Goal: Information Seeking & Learning: Learn about a topic

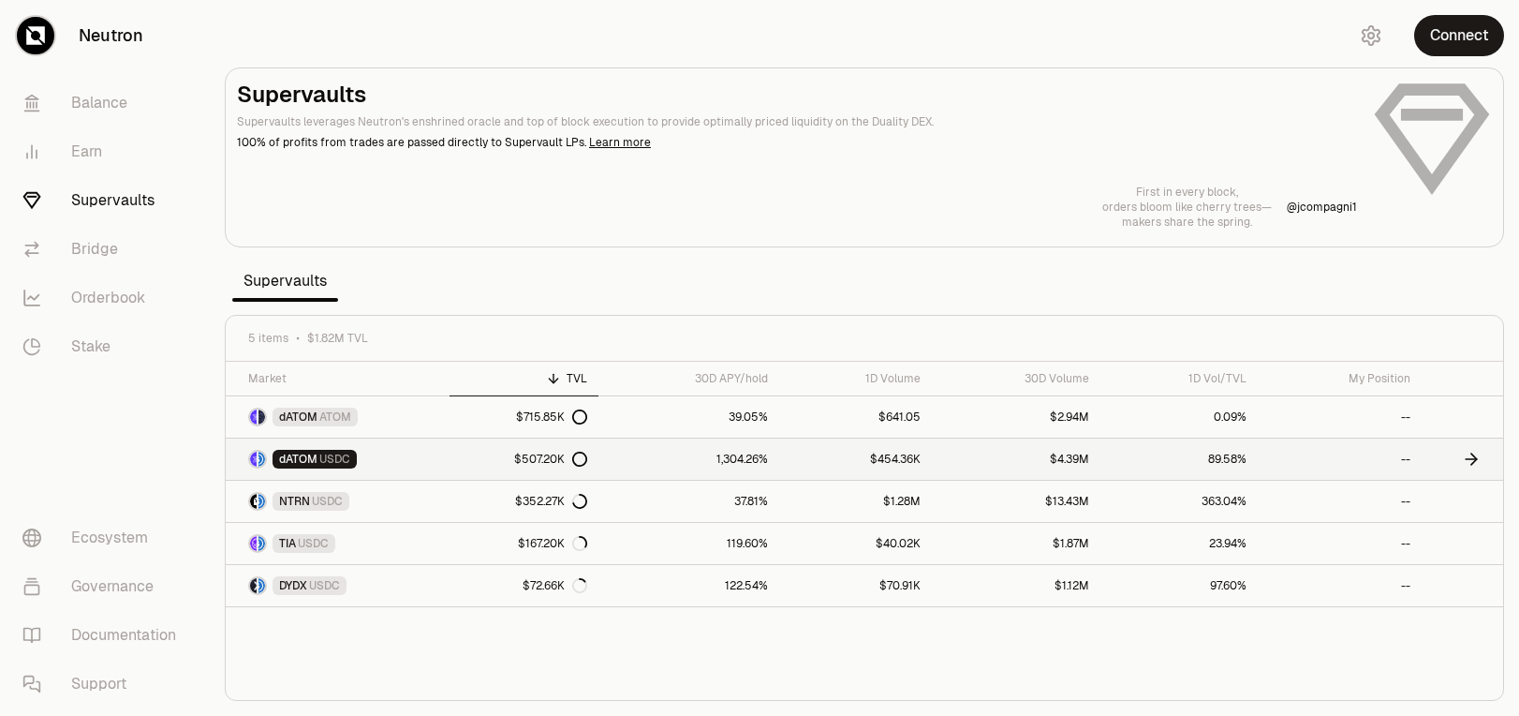
click at [409, 466] on link "dATOM USDC" at bounding box center [338, 458] width 224 height 41
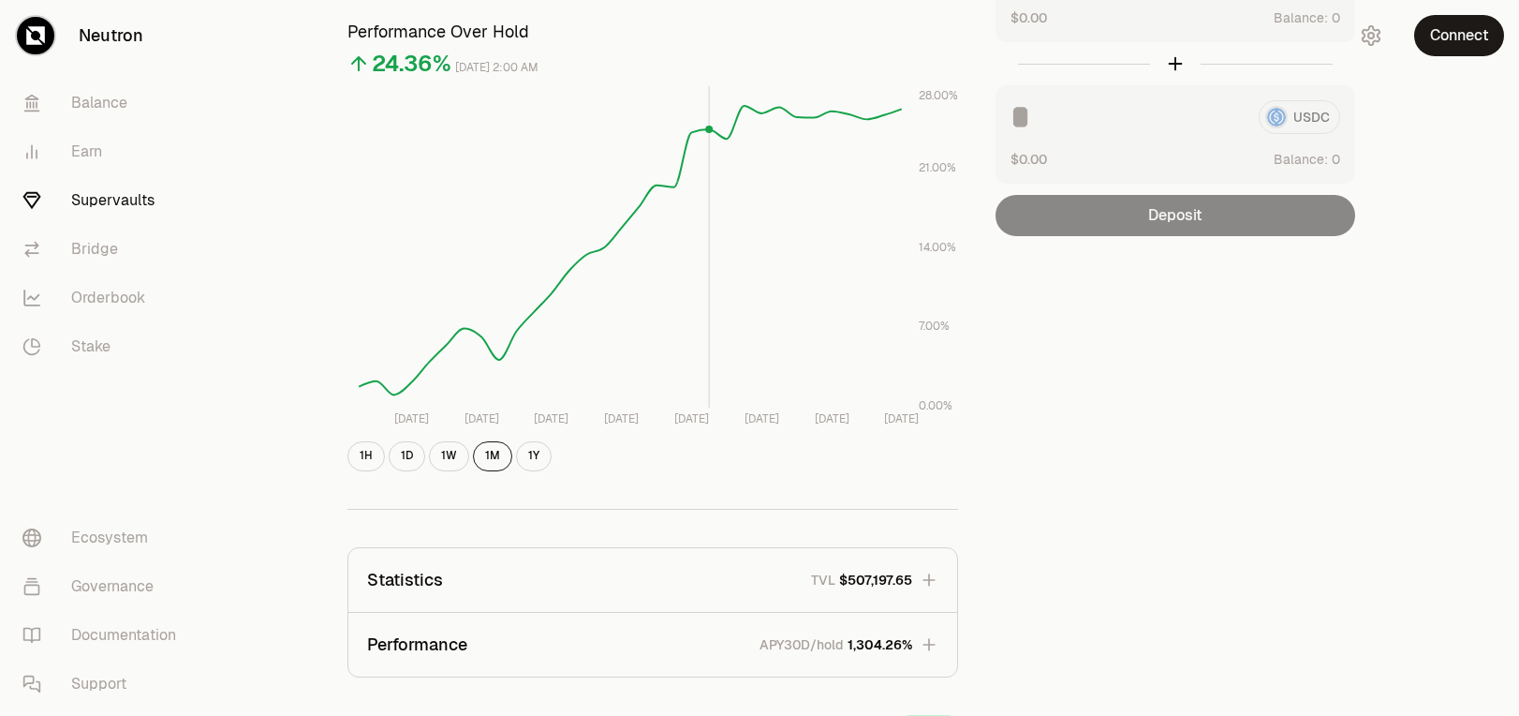
scroll to position [481, 0]
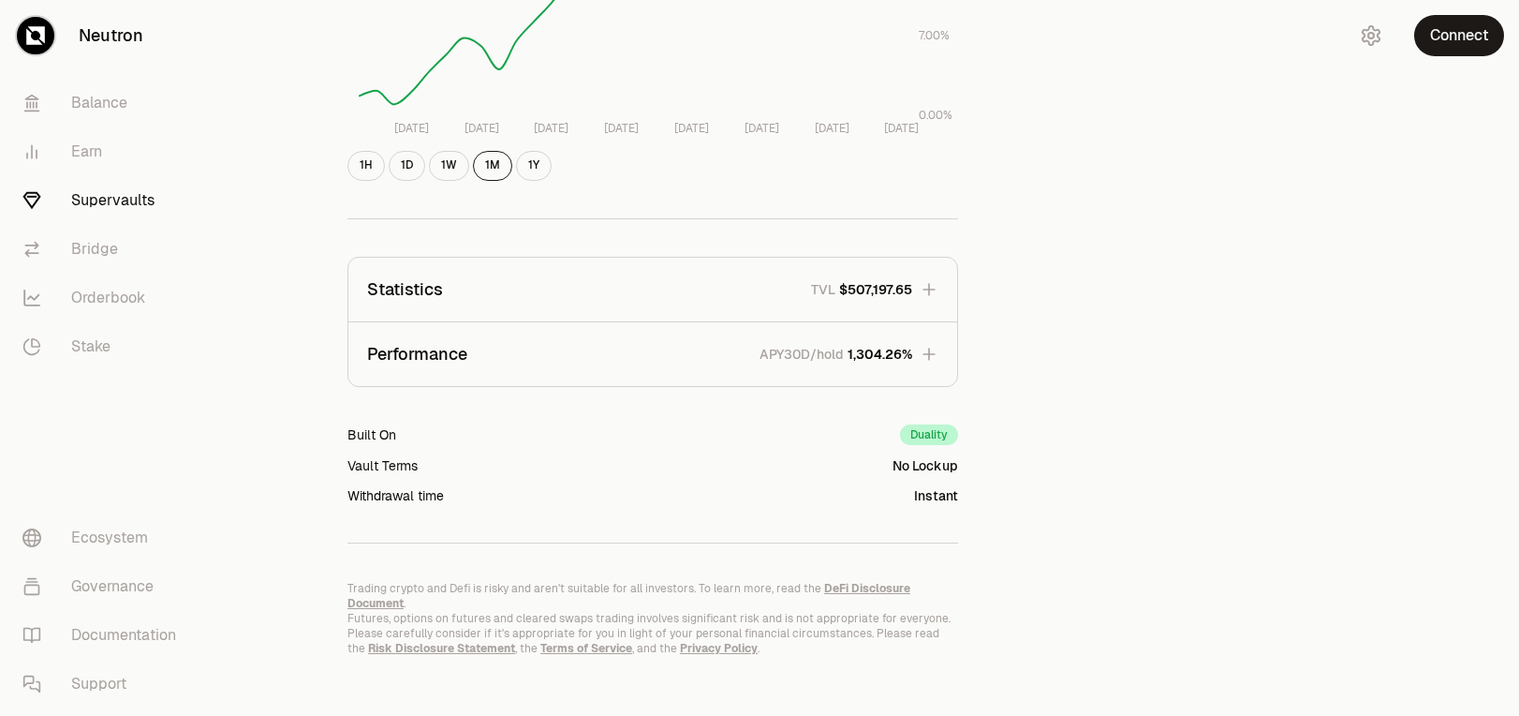
click at [559, 283] on button "Statistics TVL $507,197.65" at bounding box center [652, 290] width 609 height 64
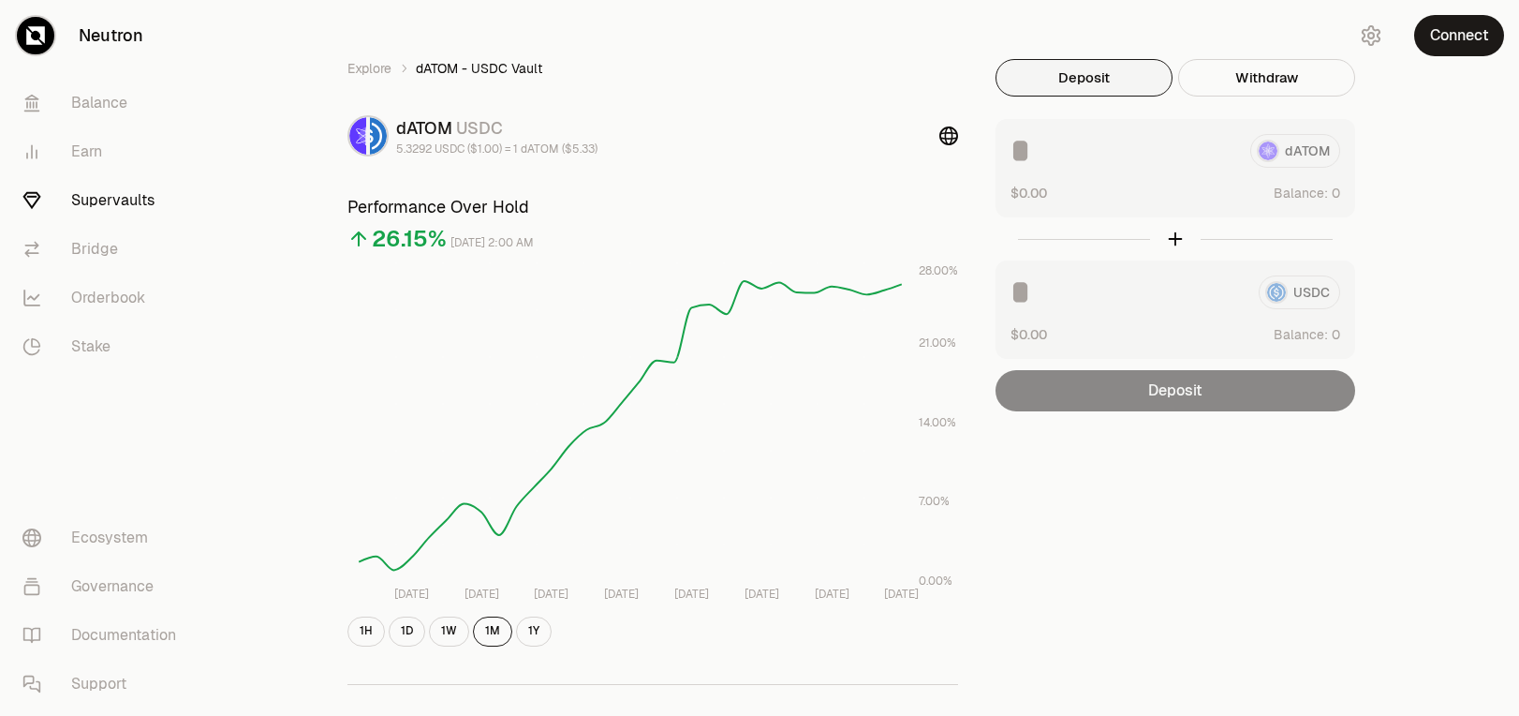
scroll to position [0, 0]
